Goal: Information Seeking & Learning: Check status

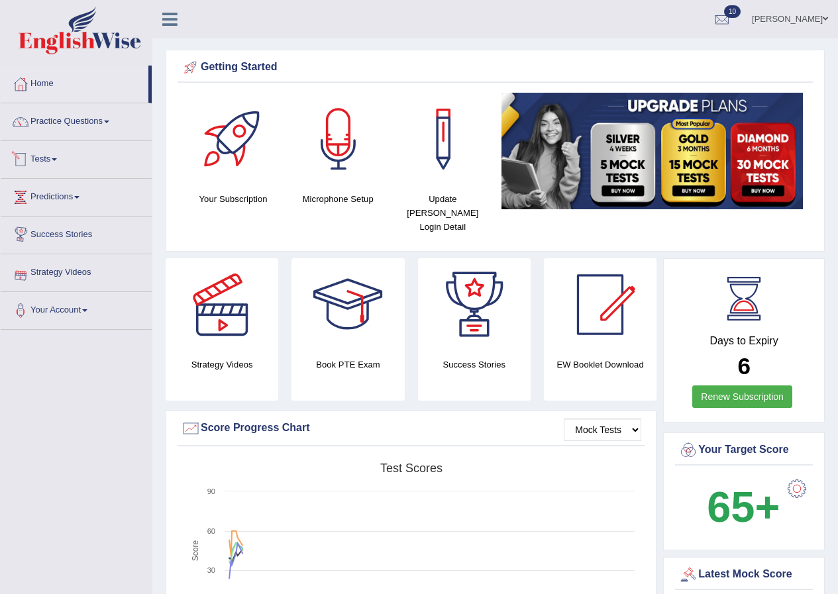
click at [54, 158] on link "Tests" at bounding box center [76, 157] width 151 height 33
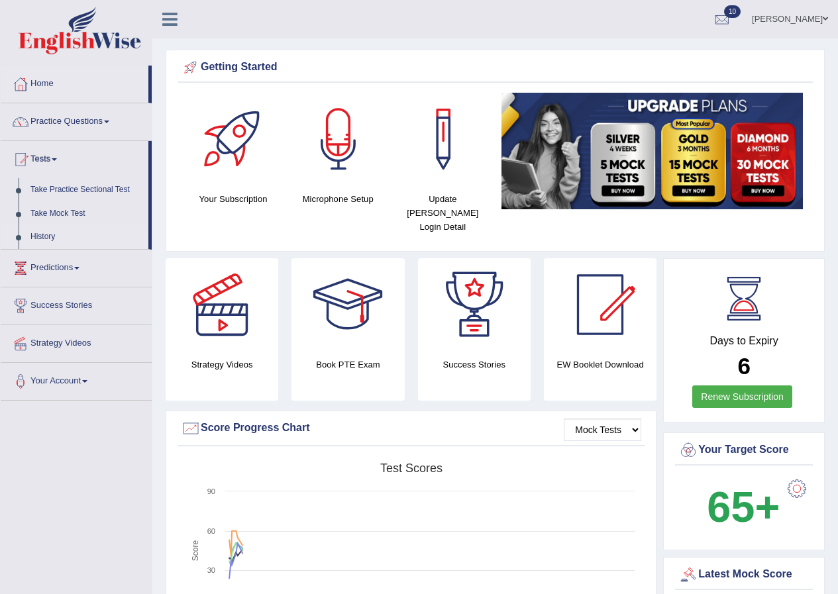
click at [38, 238] on link "History" at bounding box center [87, 237] width 124 height 24
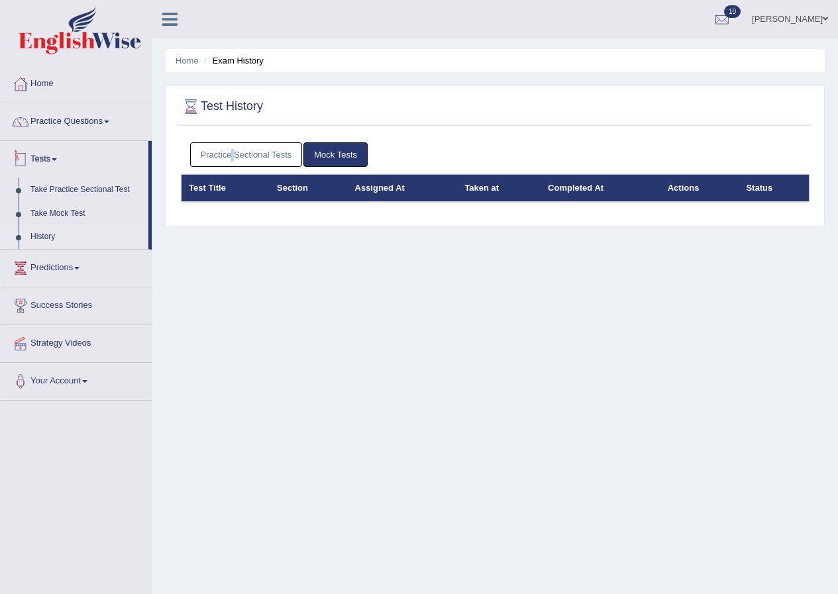
drag, startPoint x: 231, startPoint y: 167, endPoint x: 243, endPoint y: 153, distance: 18.3
click at [240, 157] on div "Practice Sectional Tests Mock Tests" at bounding box center [495, 155] width 629 height 38
click at [243, 153] on link "Practice Sectional Tests" at bounding box center [246, 154] width 113 height 25
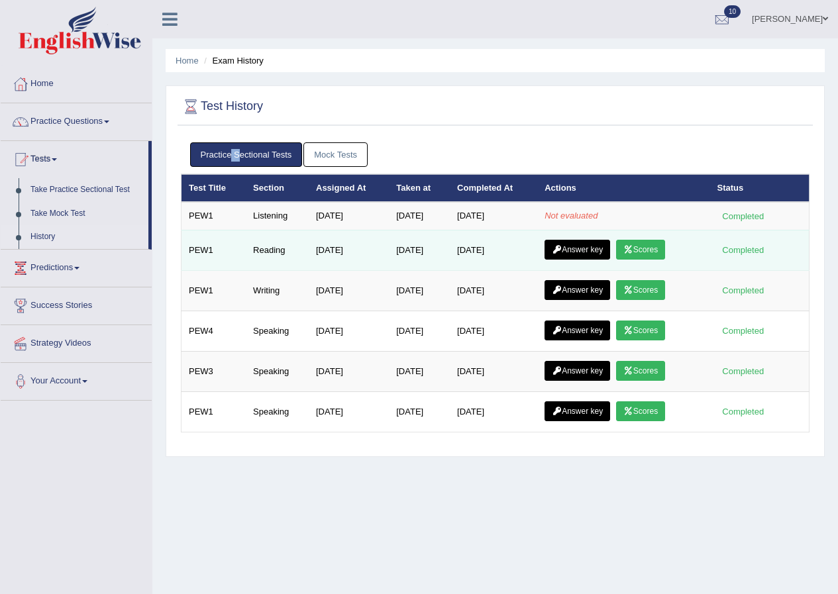
click at [653, 247] on link "Scores" at bounding box center [640, 250] width 49 height 20
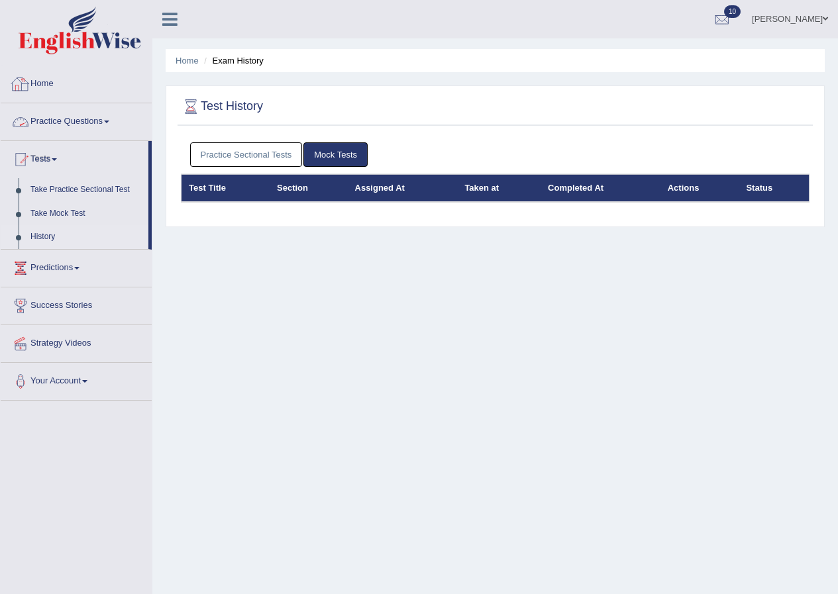
click at [213, 160] on link "Practice Sectional Tests" at bounding box center [246, 154] width 113 height 25
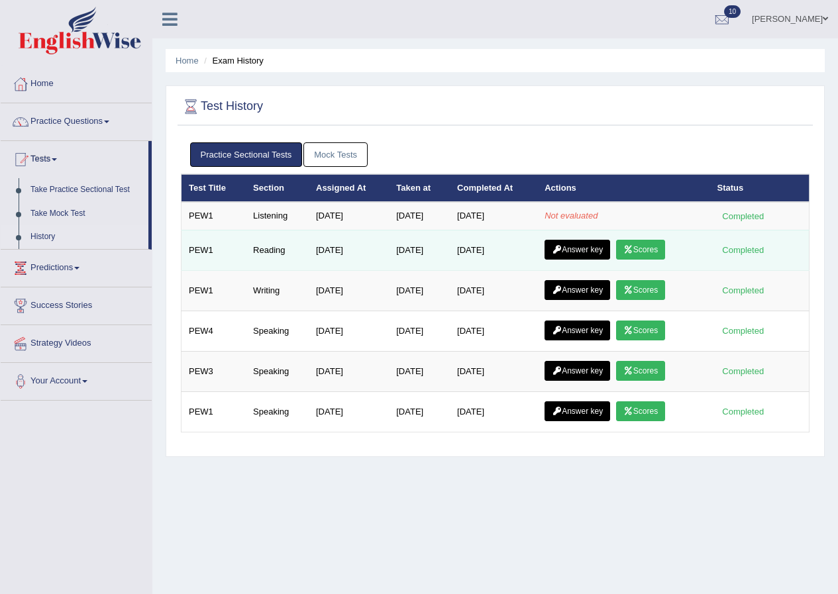
click at [607, 252] on link "Answer key" at bounding box center [578, 250] width 66 height 20
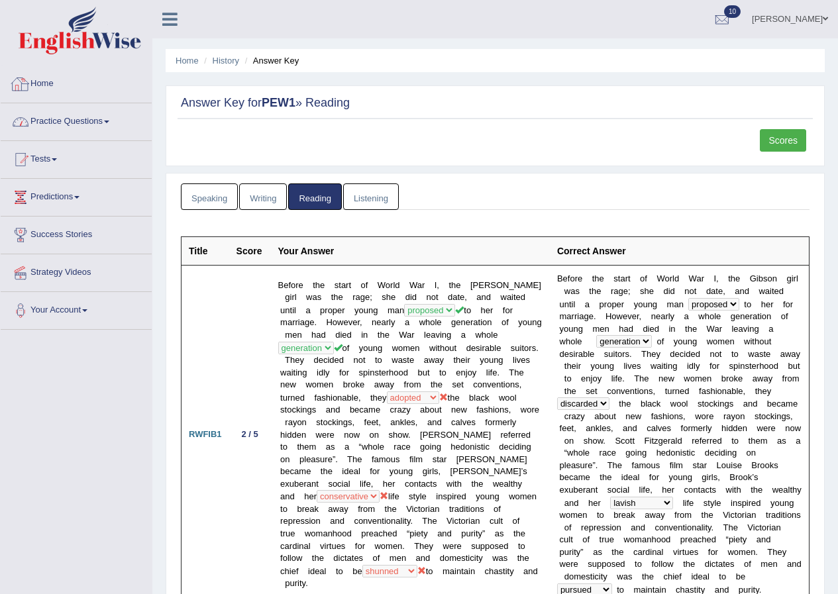
click at [76, 122] on link "Practice Questions" at bounding box center [76, 119] width 151 height 33
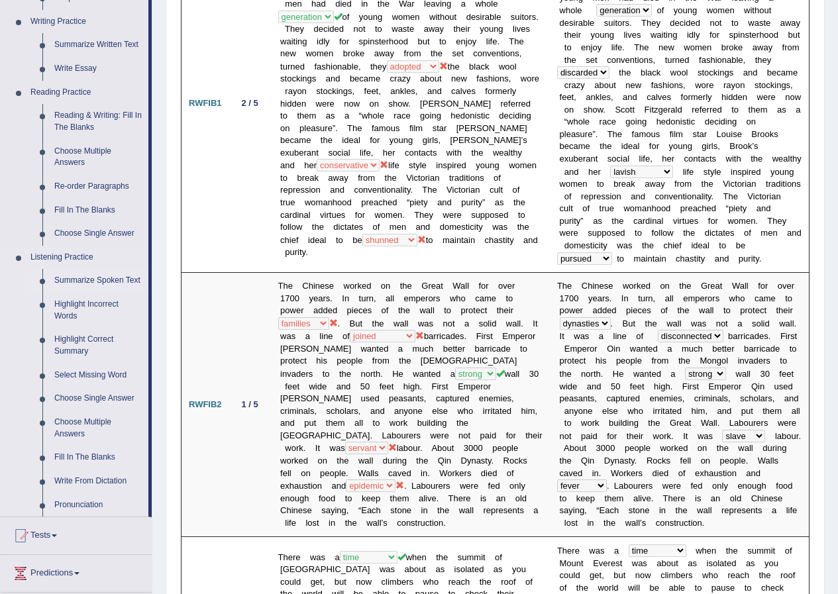
scroll to position [662, 0]
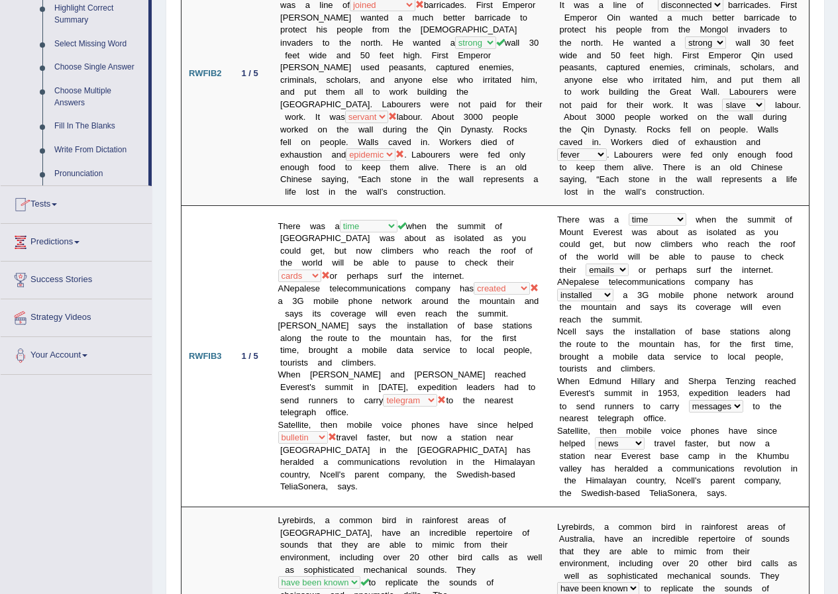
click at [40, 199] on link "Tests" at bounding box center [76, 202] width 151 height 33
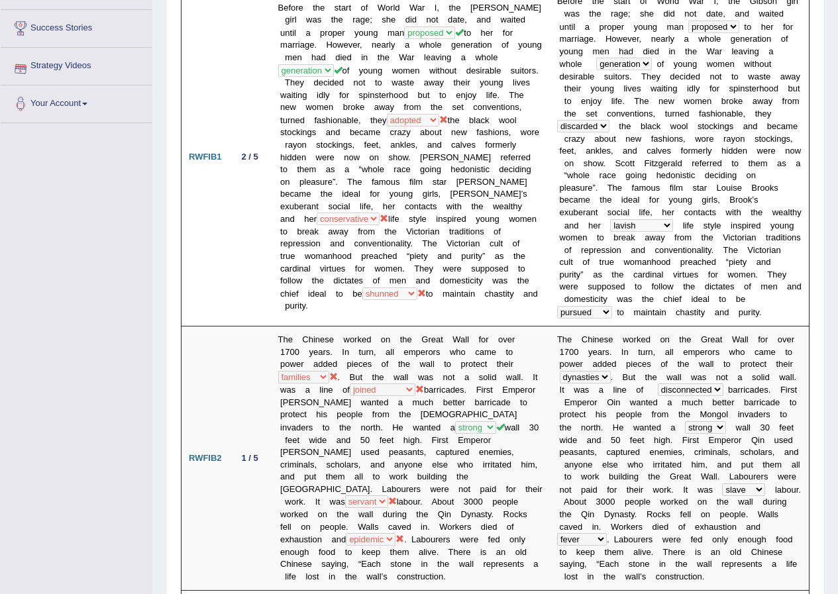
scroll to position [13, 0]
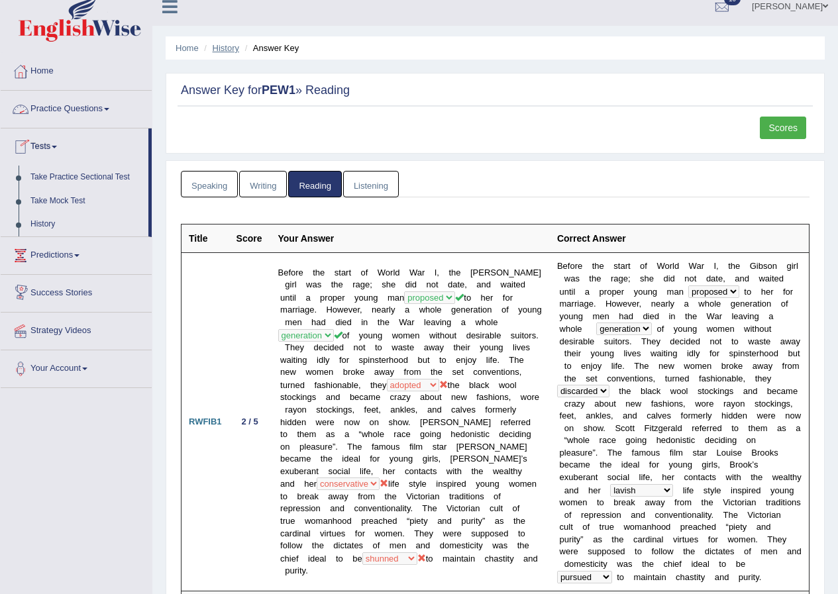
click at [216, 46] on link "History" at bounding box center [226, 48] width 26 height 10
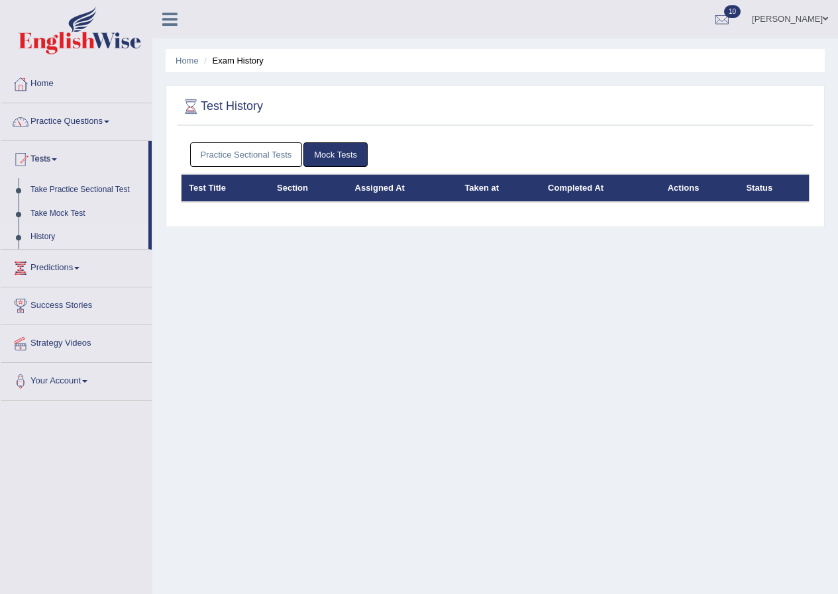
click at [245, 150] on link "Practice Sectional Tests" at bounding box center [246, 154] width 113 height 25
click at [261, 150] on link "Practice Sectional Tests" at bounding box center [246, 154] width 113 height 25
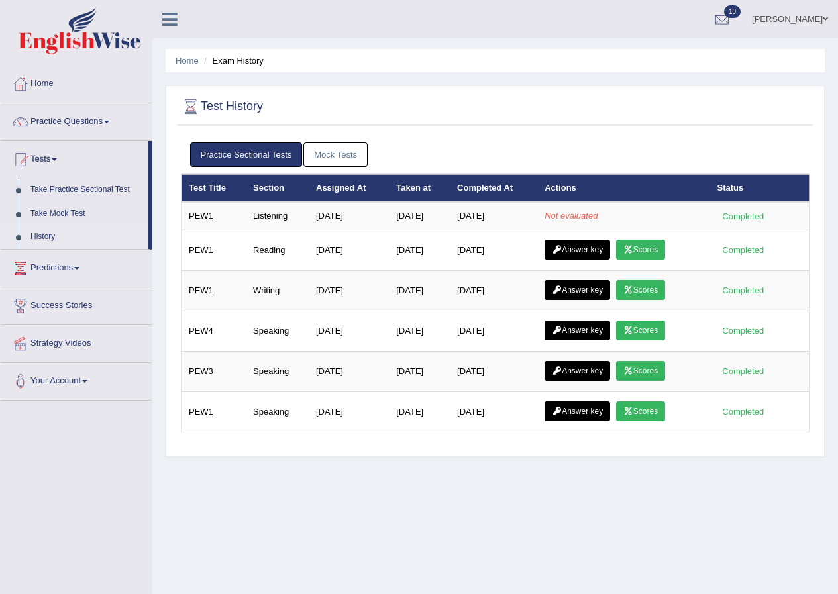
drag, startPoint x: 314, startPoint y: 268, endPoint x: 307, endPoint y: 476, distance: 208.1
click at [322, 451] on div "Test History Practice Sectional Tests Mock Tests Test Title Section Assigned At…" at bounding box center [495, 271] width 659 height 372
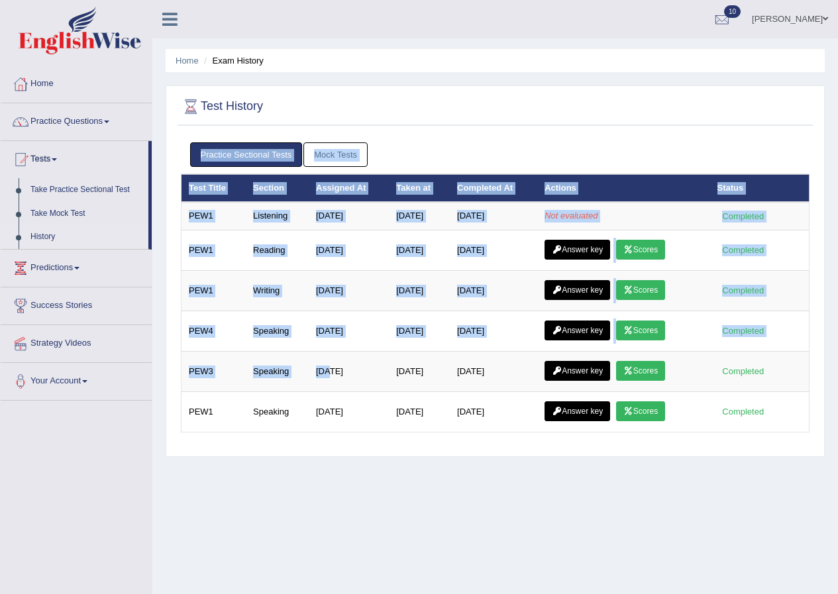
drag, startPoint x: 307, startPoint y: 476, endPoint x: 300, endPoint y: 592, distance: 116.2
click at [294, 534] on div "Home Exam History Test History Practice Sectional Tests Mock Tests Test Title S…" at bounding box center [495, 331] width 686 height 662
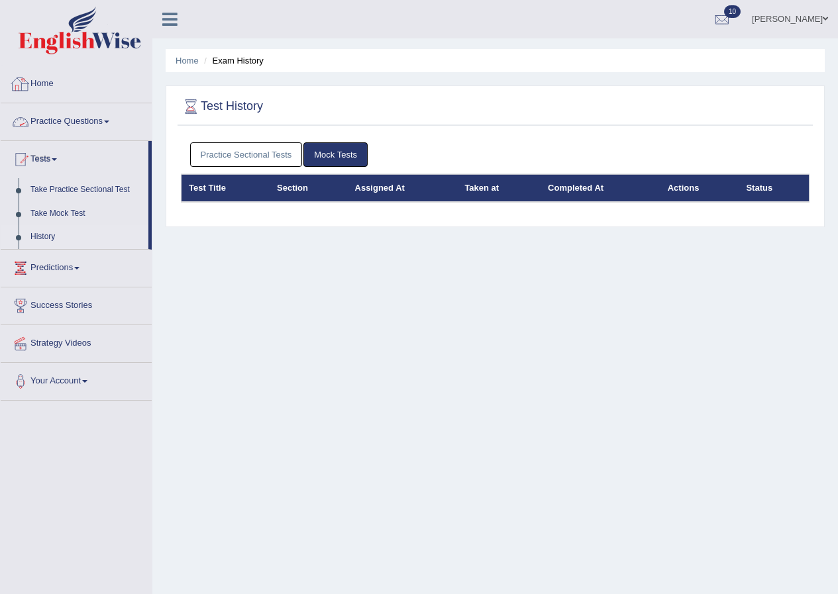
click at [225, 156] on link "Practice Sectional Tests" at bounding box center [246, 154] width 113 height 25
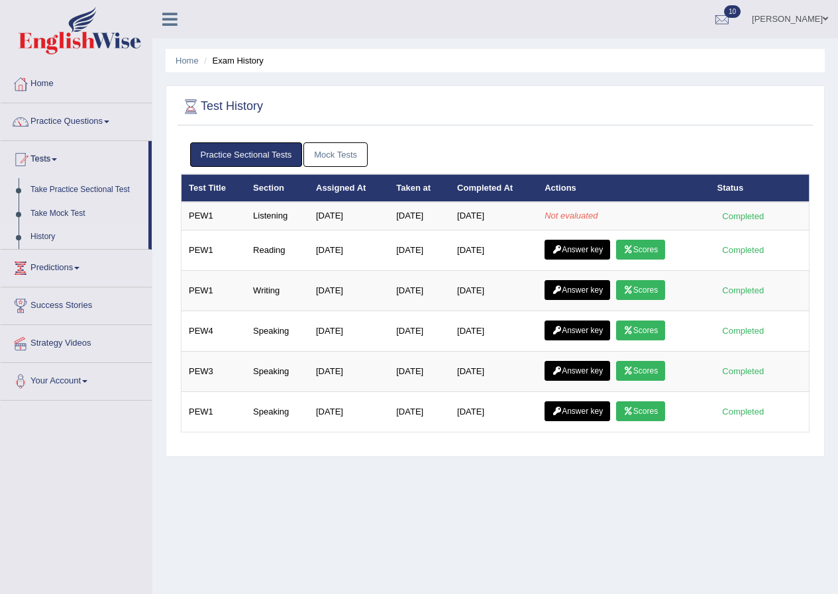
click at [190, 142] on link "Practice Sectional Tests" at bounding box center [246, 154] width 113 height 25
click at [529, 37] on ul "[PERSON_NAME] Toggle navigation Username: MarinaS Access Type: Online Subscript…" at bounding box center [598, 19] width 480 height 38
click at [782, 18] on link "[PERSON_NAME]" at bounding box center [790, 17] width 96 height 34
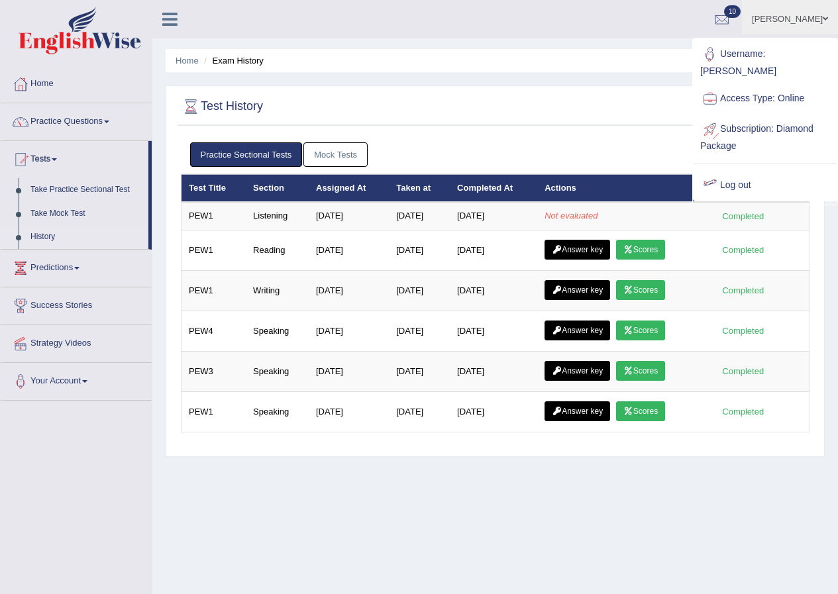
click at [736, 172] on link "Log out" at bounding box center [765, 185] width 143 height 30
